Goal: Task Accomplishment & Management: Manage account settings

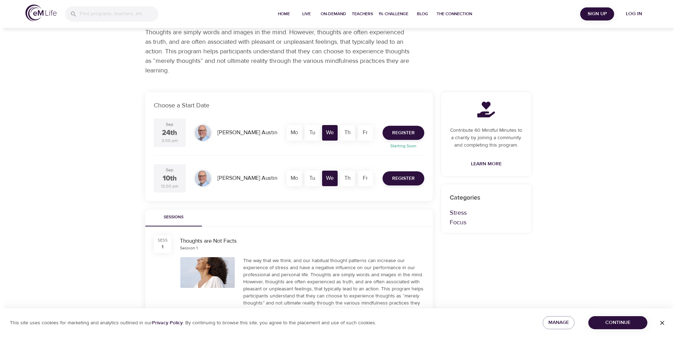
scroll to position [77, 0]
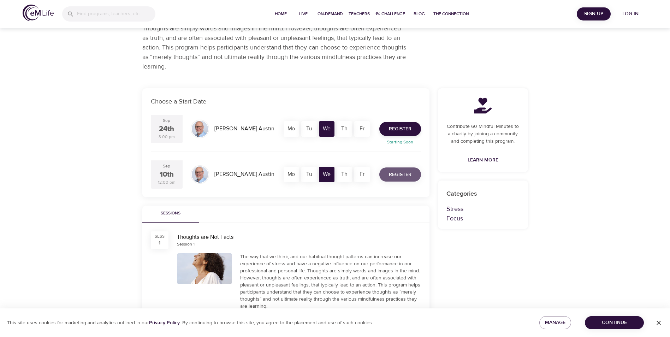
click at [406, 177] on span "Register" at bounding box center [400, 174] width 23 height 9
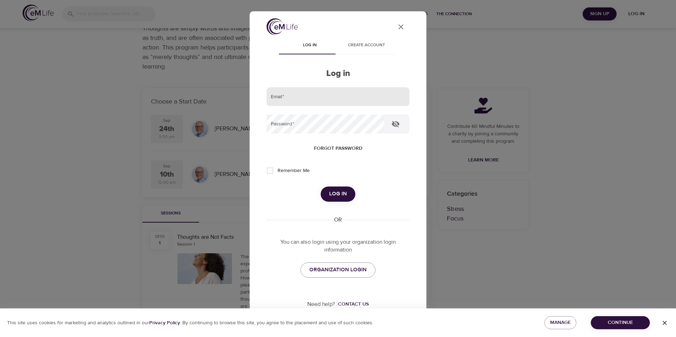
click at [340, 101] on input "email" at bounding box center [337, 96] width 143 height 19
type input "[EMAIL_ADDRESS][US_STATE][DOMAIN_NAME]"
click at [349, 148] on span "Forgot password" at bounding box center [338, 148] width 48 height 9
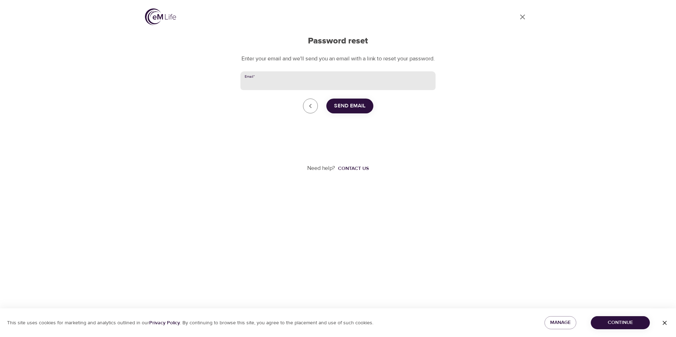
click at [325, 87] on input "Email   *" at bounding box center [337, 80] width 195 height 19
type input "[EMAIL_ADDRESS][US_STATE][DOMAIN_NAME]"
click at [341, 111] on span "Send Email" at bounding box center [349, 105] width 31 height 9
